Goal: Task Accomplishment & Management: Understand process/instructions

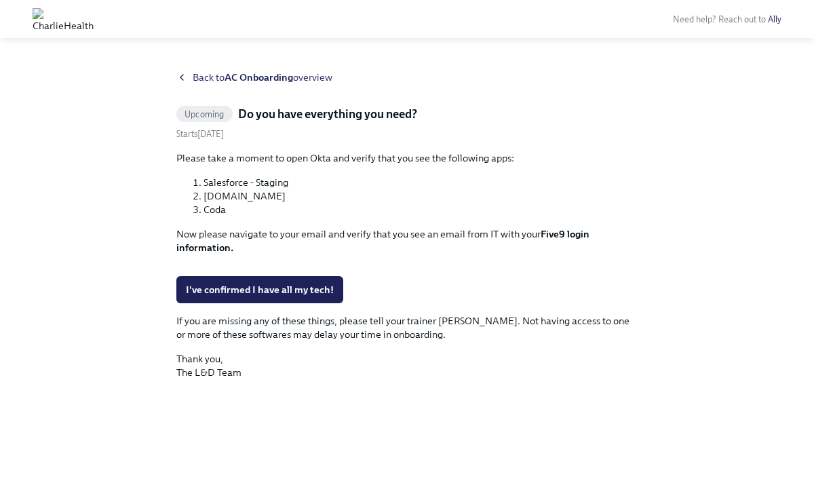
click at [202, 79] on span "Back to AC Onboarding overview" at bounding box center [263, 78] width 140 height 14
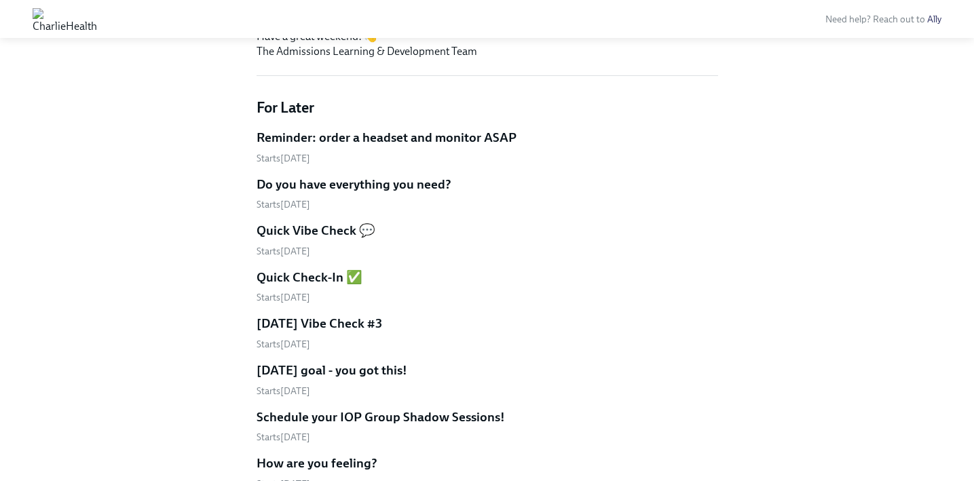
scroll to position [818, 0]
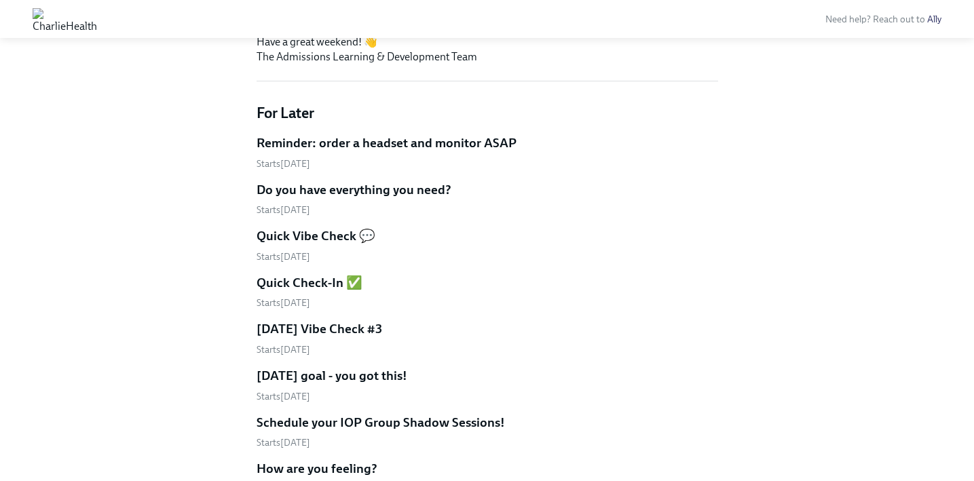
click at [405, 151] on h5 "Reminder: order a headset and monitor ASAP" at bounding box center [387, 143] width 260 height 18
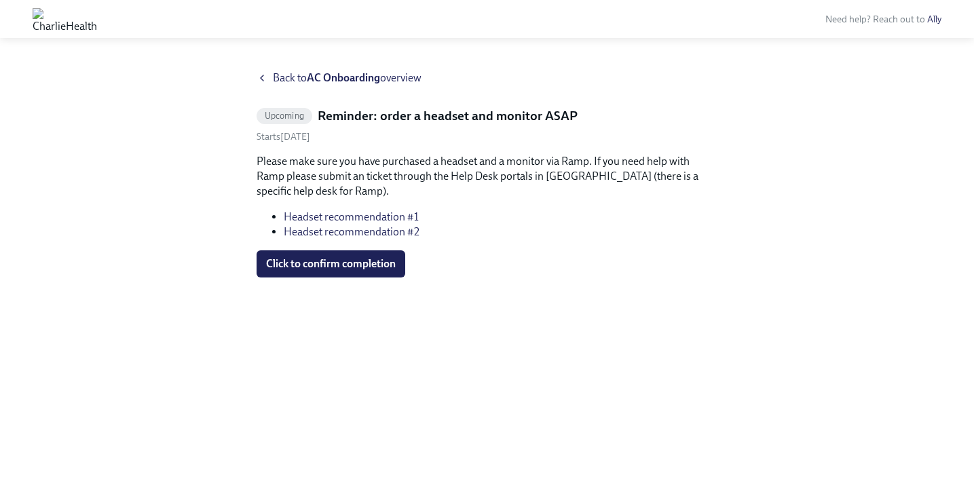
click at [310, 216] on link "Headset recommendation #1" at bounding box center [351, 216] width 135 height 13
click at [373, 237] on link "Headset recommendation #2" at bounding box center [352, 231] width 136 height 13
click at [365, 225] on li "Headset recommendation #2" at bounding box center [501, 232] width 434 height 15
copy link "Headset recommendation #2"
click at [263, 82] on icon at bounding box center [262, 78] width 11 height 11
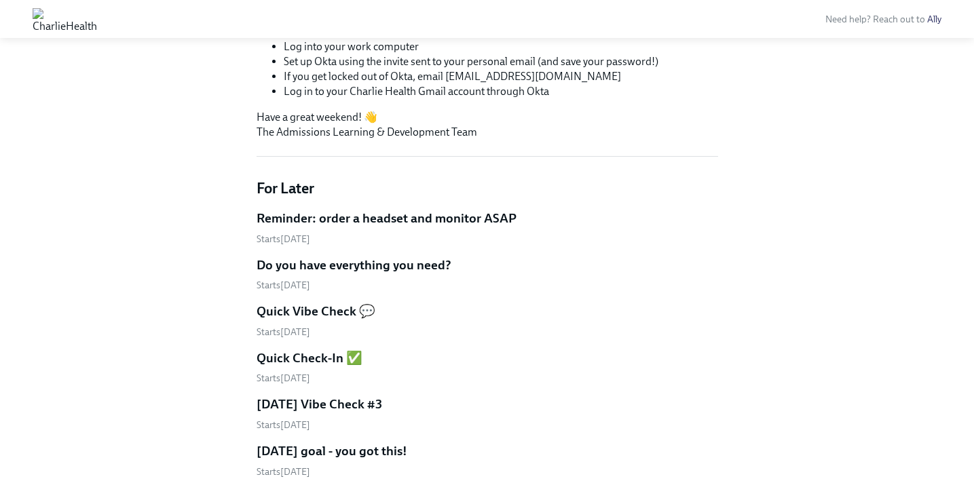
scroll to position [743, 0]
click at [360, 220] on h5 "Reminder: order a headset and monitor ASAP" at bounding box center [387, 218] width 260 height 18
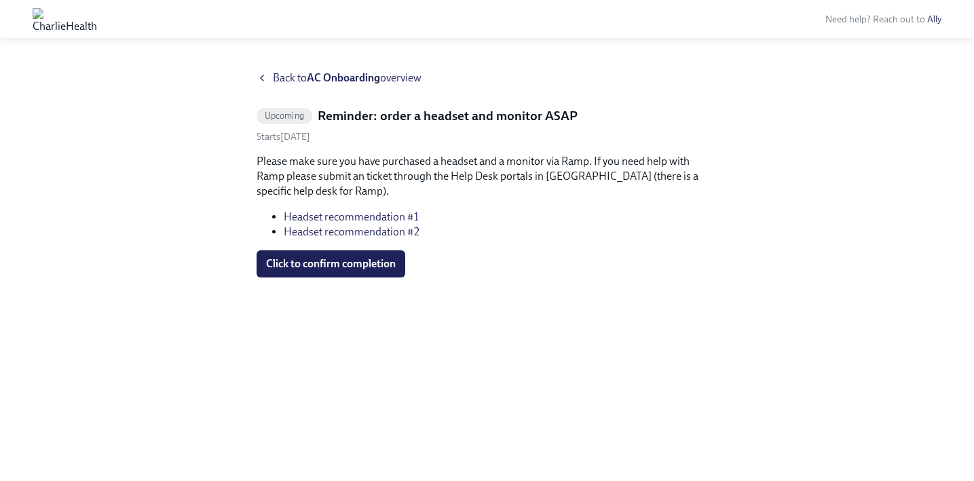
click at [267, 79] on icon at bounding box center [262, 78] width 11 height 11
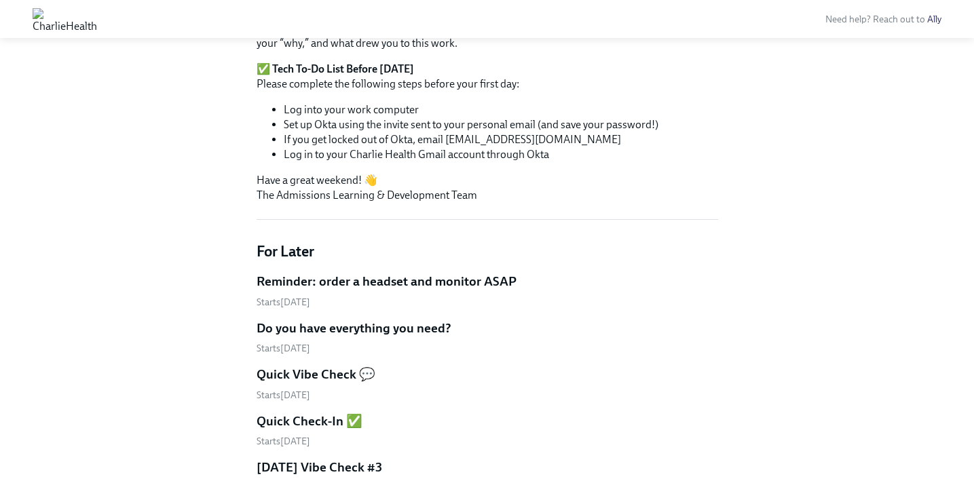
scroll to position [686, 0]
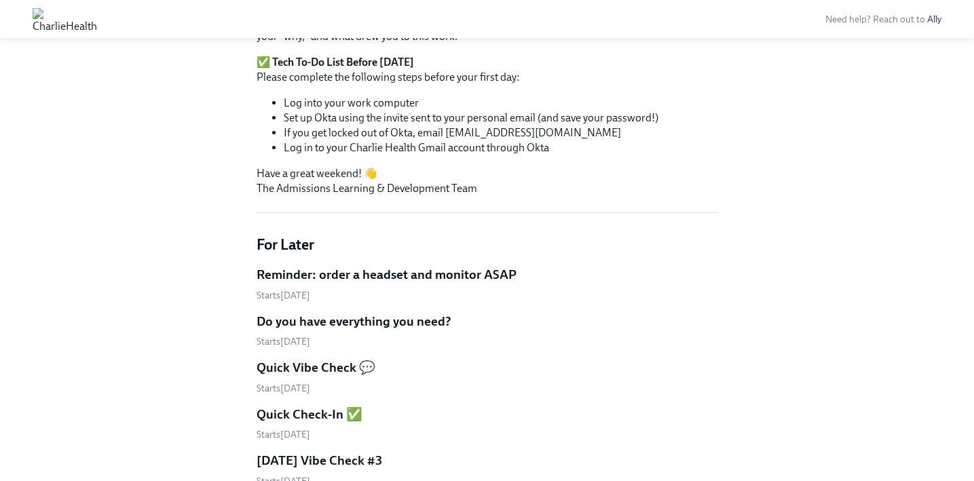
click at [369, 313] on h5 "Do you have everything you need?" at bounding box center [354, 322] width 195 height 18
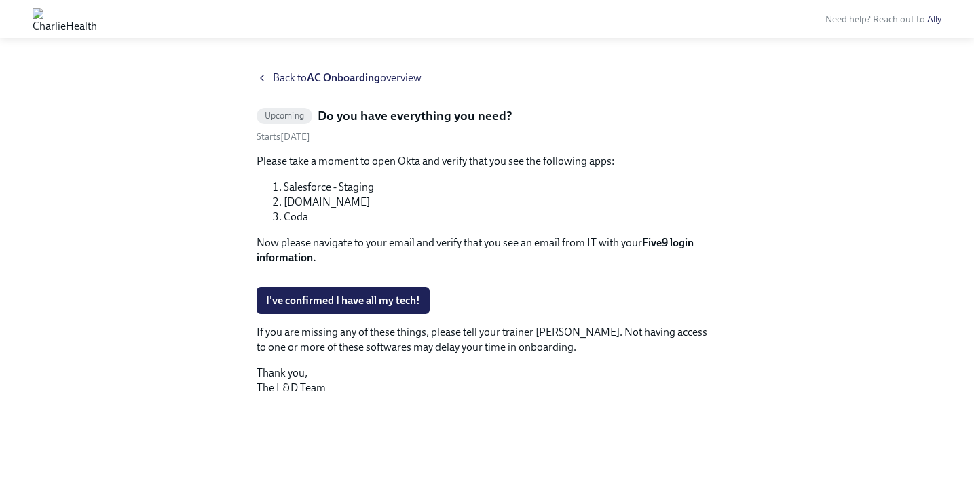
click at [265, 74] on icon at bounding box center [262, 78] width 11 height 11
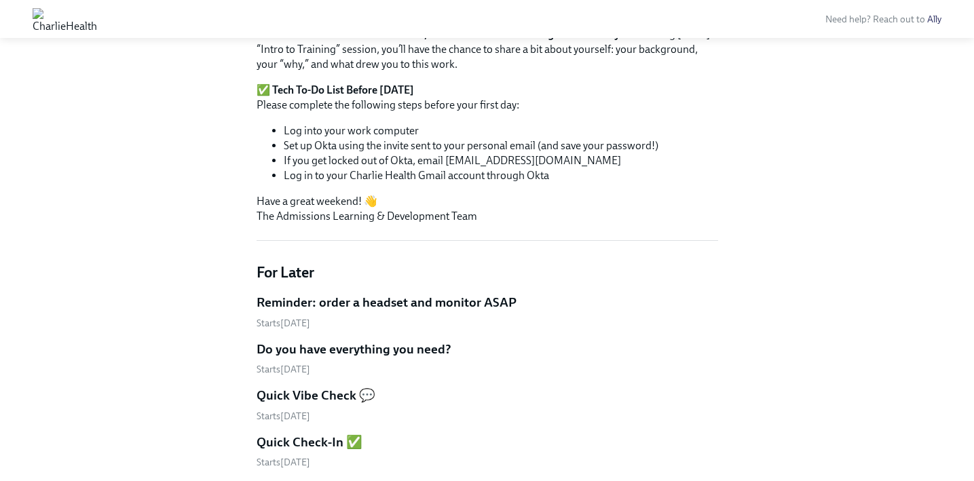
scroll to position [659, 0]
click at [328, 311] on link "Reminder: order a headset and monitor ASAP Starts [DATE]" at bounding box center [488, 311] width 462 height 36
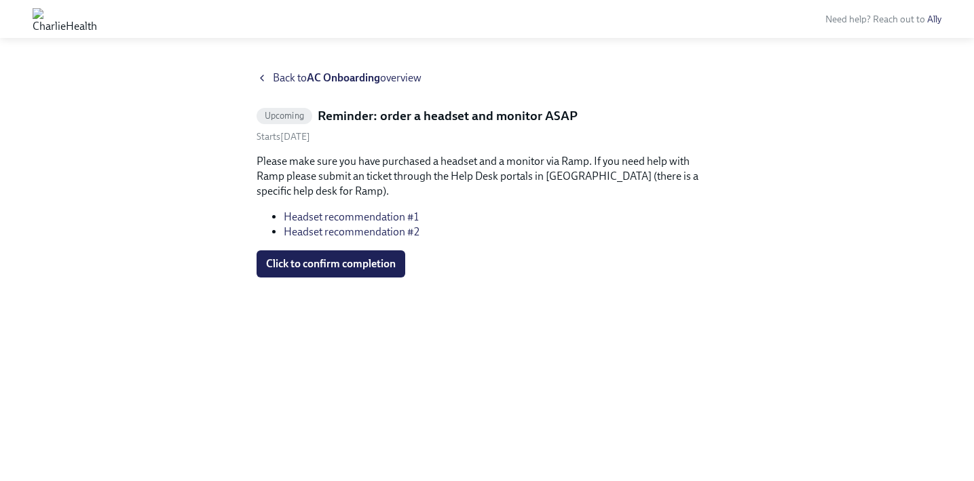
click at [351, 113] on h5 "Reminder: order a headset and monitor ASAP" at bounding box center [448, 116] width 260 height 18
click at [344, 77] on strong "AC Onboarding" at bounding box center [343, 77] width 73 height 13
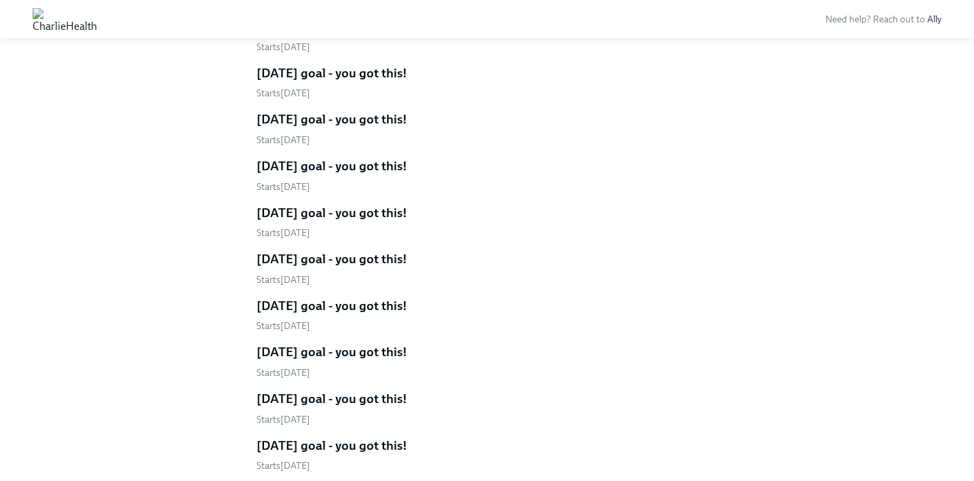
scroll to position [2699, 0]
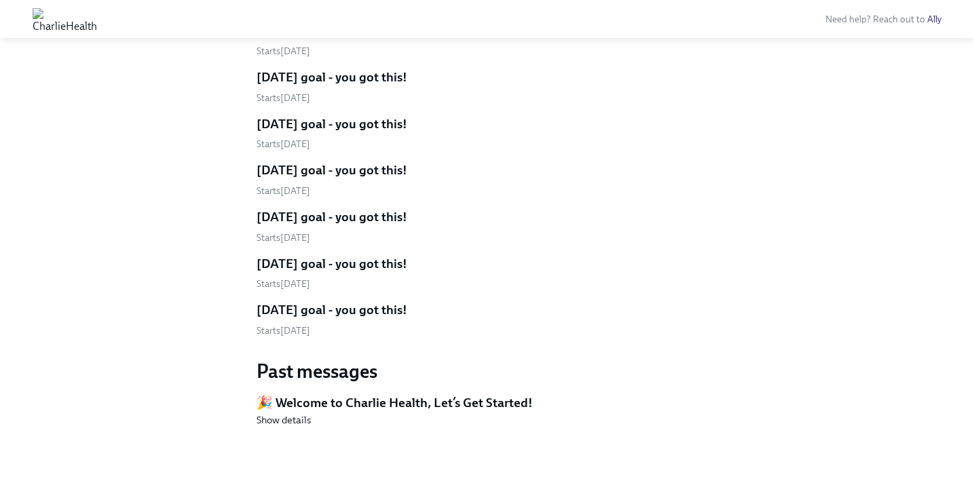
click at [372, 405] on h5 "🎉 Welcome to Charlie Health, Let’s Get Started!" at bounding box center [488, 403] width 462 height 18
drag, startPoint x: 443, startPoint y: 383, endPoint x: 386, endPoint y: 403, distance: 61.0
click at [443, 383] on div "Past messages 🎉 Welcome to Charlie Health, Let’s Get Started! Show details" at bounding box center [488, 393] width 462 height 68
click at [295, 415] on span "Show details" at bounding box center [284, 420] width 54 height 14
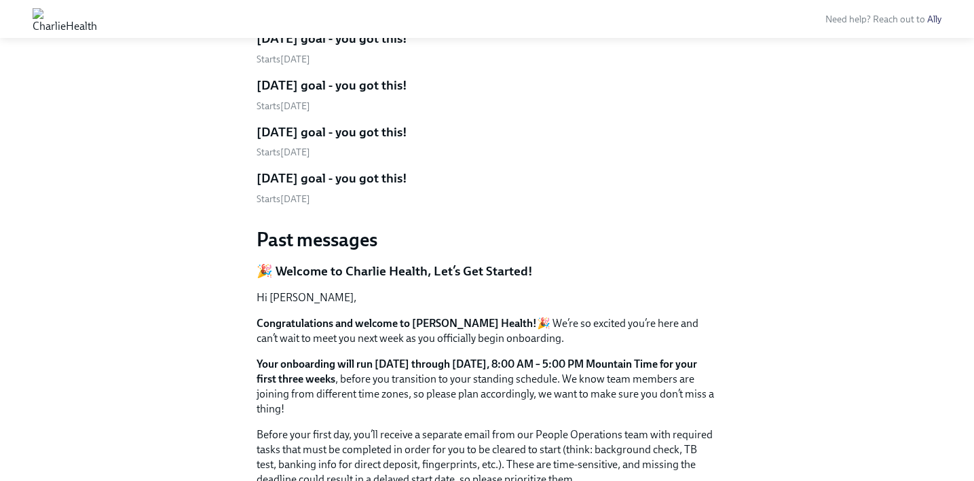
scroll to position [2984, 0]
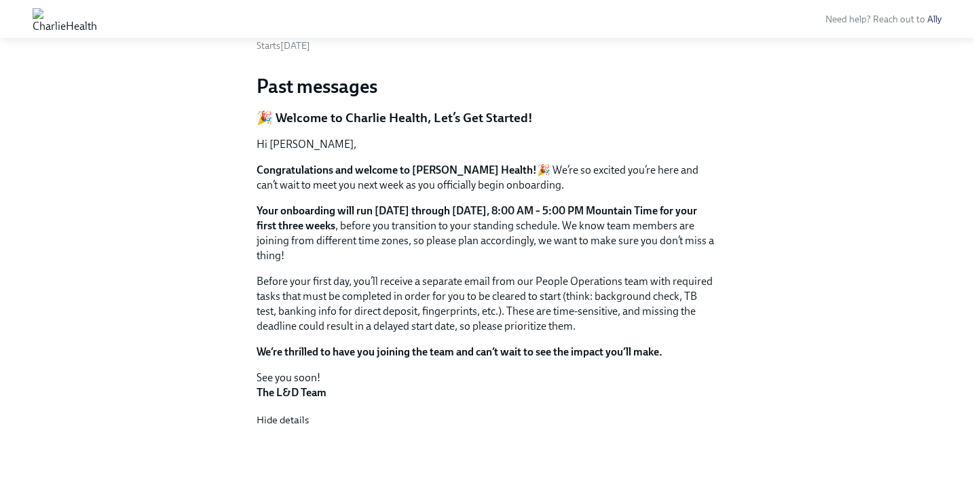
click at [377, 348] on strong "We’re thrilled to have you joining the team and can’t wait to see the impact yo…" at bounding box center [460, 351] width 406 height 13
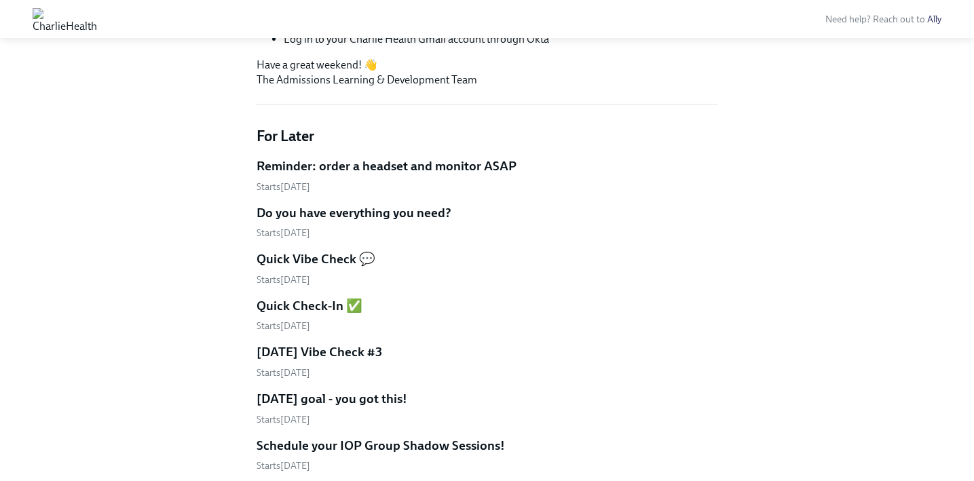
scroll to position [0, 0]
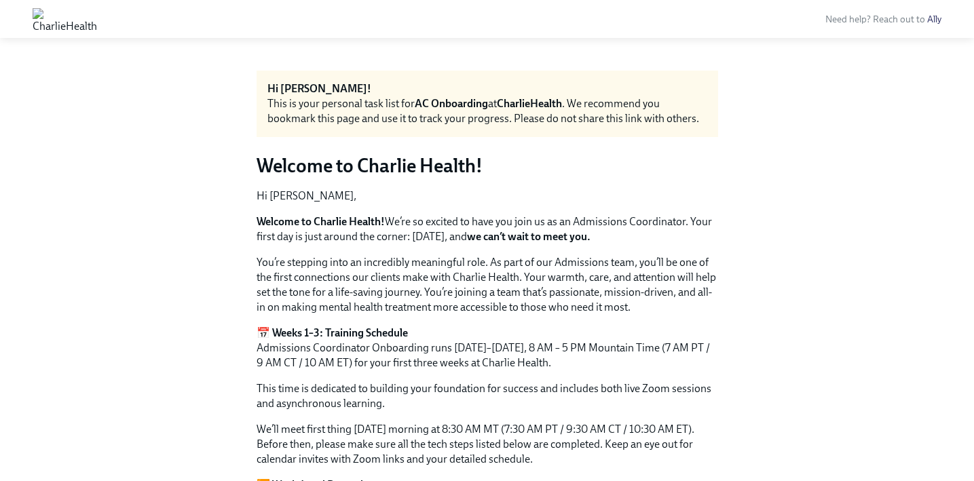
click at [458, 105] on strong "AC Onboarding" at bounding box center [451, 103] width 73 height 13
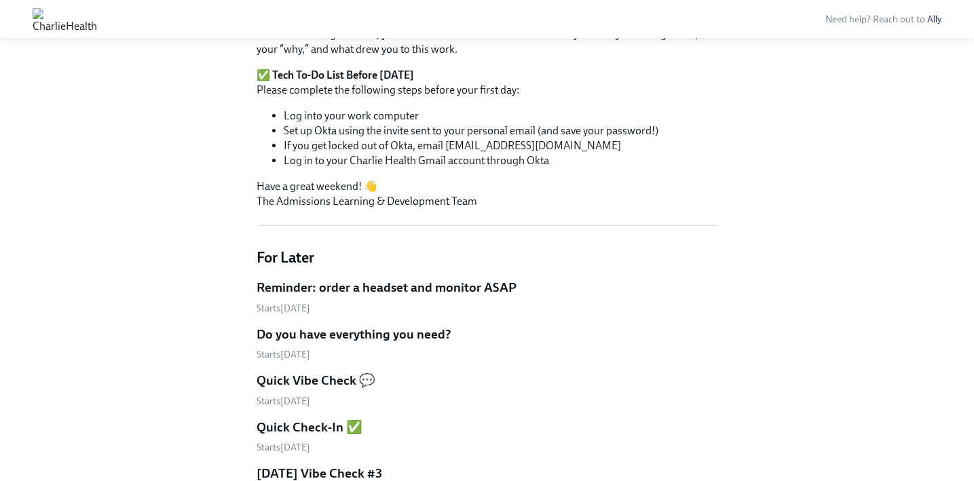
scroll to position [680, 0]
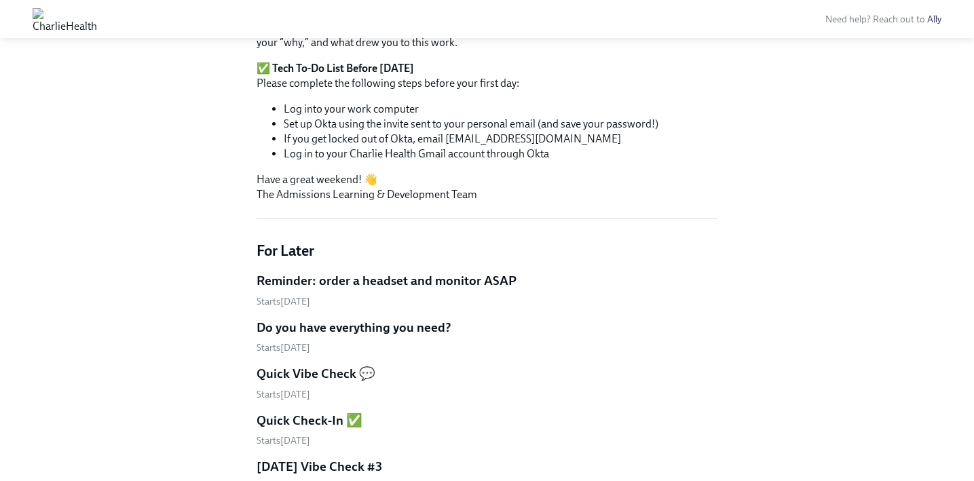
click at [373, 284] on h5 "Reminder: order a headset and monitor ASAP" at bounding box center [387, 281] width 260 height 18
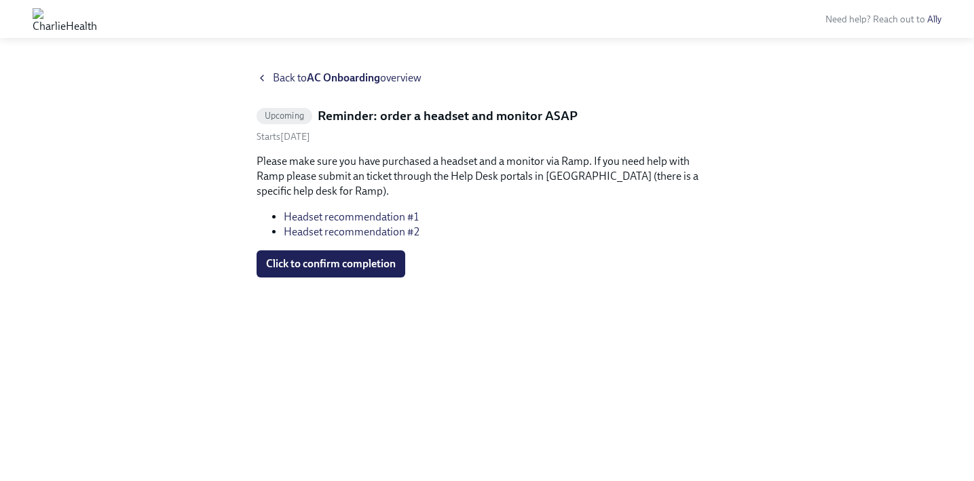
scroll to position [680, 0]
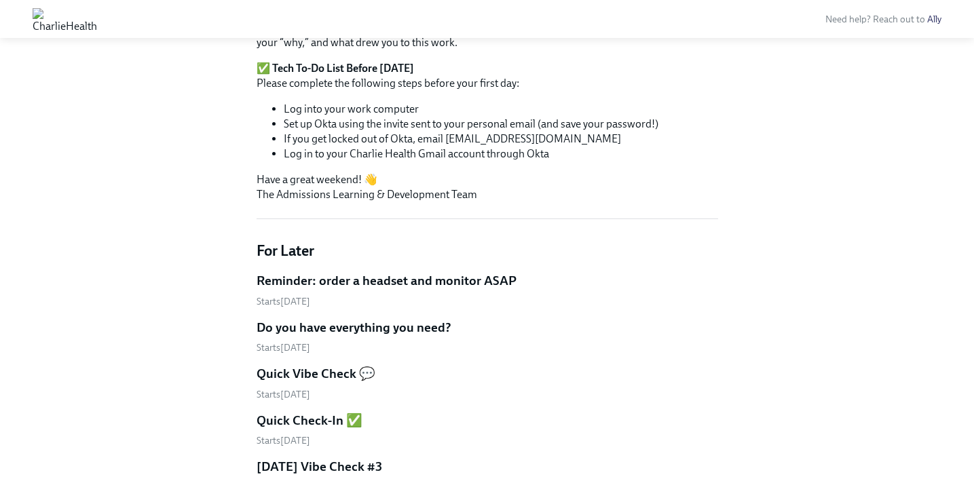
click at [368, 325] on h5 "Do you have everything you need?" at bounding box center [354, 328] width 195 height 18
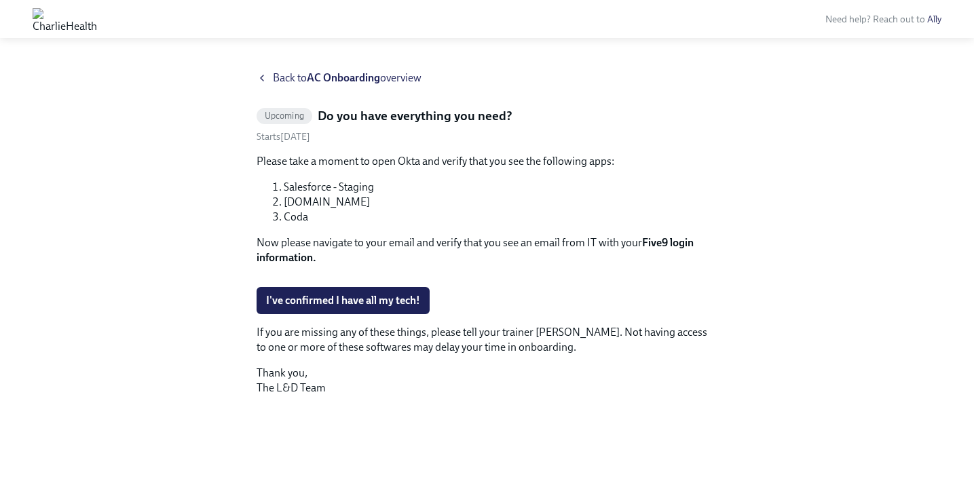
click at [268, 80] on div "Back to AC Onboarding overview" at bounding box center [488, 78] width 462 height 15
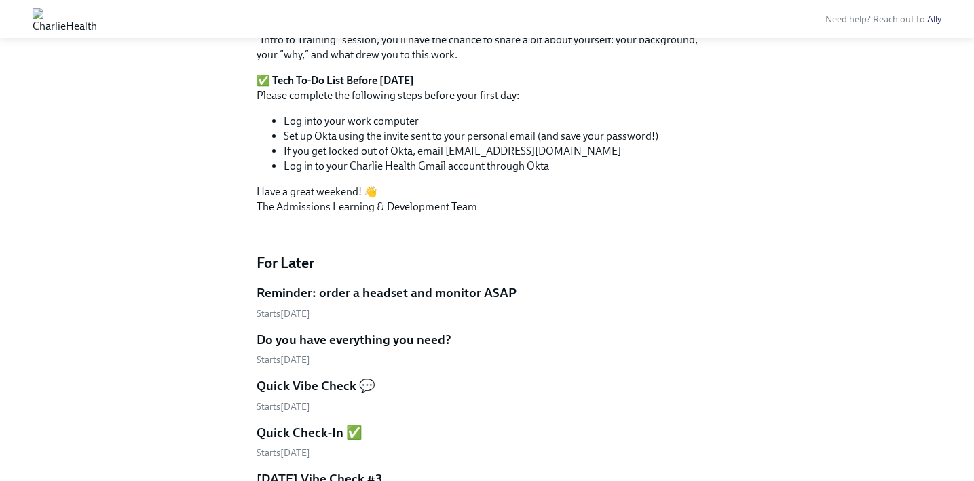
scroll to position [673, 0]
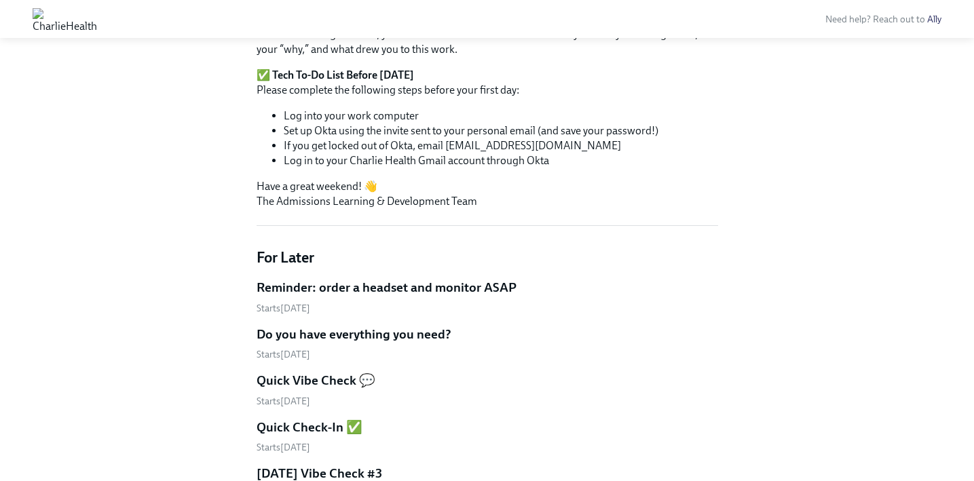
click at [370, 283] on h5 "Reminder: order a headset and monitor ASAP" at bounding box center [387, 288] width 260 height 18
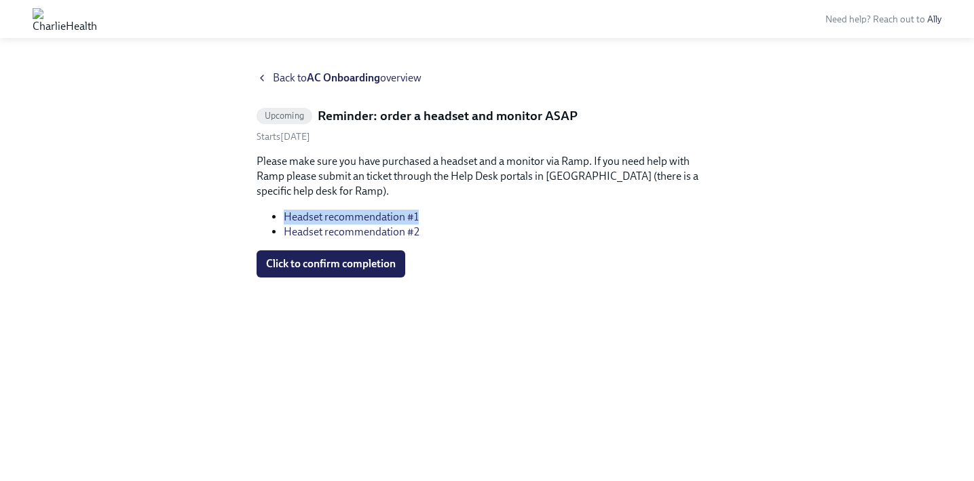
click at [316, 212] on link "Headset recommendation #1" at bounding box center [351, 216] width 135 height 13
click at [370, 229] on link "Headset recommendation #2" at bounding box center [352, 231] width 136 height 13
click at [259, 76] on icon at bounding box center [262, 78] width 11 height 11
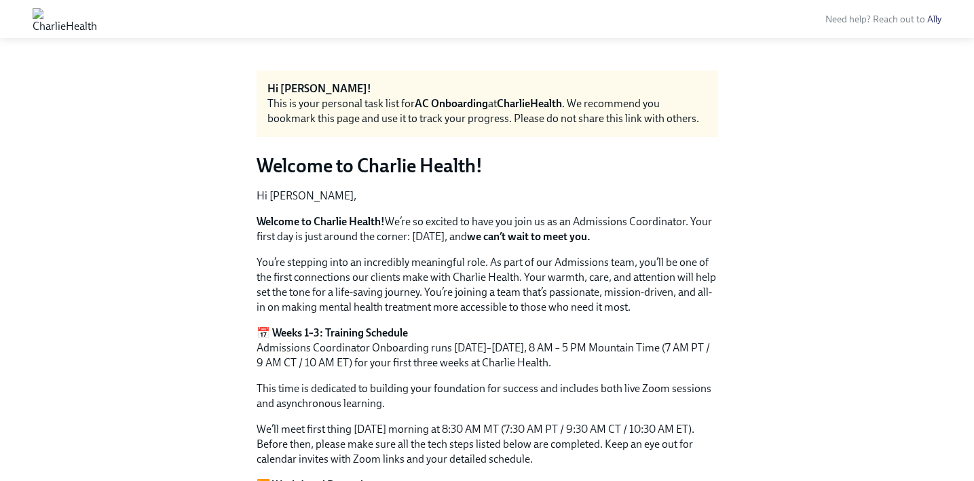
click at [459, 93] on div "Hi [PERSON_NAME]!" at bounding box center [487, 88] width 440 height 15
click at [459, 112] on div "This is your personal task list for AC Onboarding at CharlieHealth . We recomme…" at bounding box center [487, 111] width 440 height 30
click at [457, 104] on strong "AC Onboarding" at bounding box center [451, 103] width 73 height 13
click at [558, 95] on div "Hi [PERSON_NAME]!" at bounding box center [487, 88] width 440 height 15
